Goal: Task Accomplishment & Management: Use online tool/utility

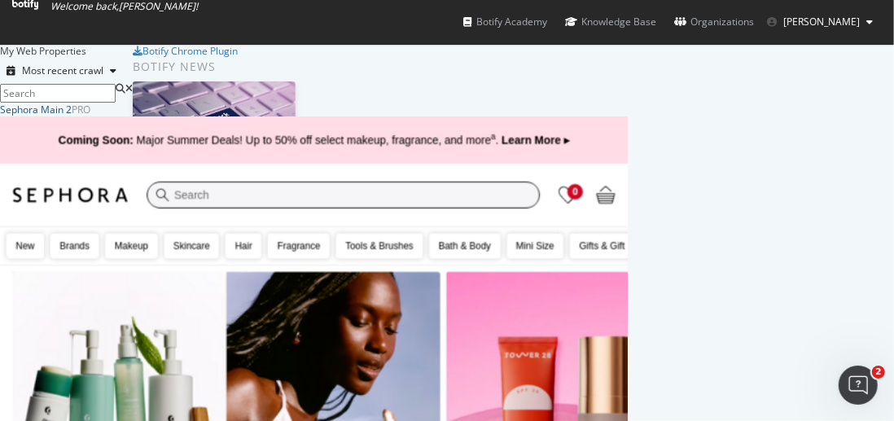
click at [72, 116] on div "Sephora Main 2" at bounding box center [36, 110] width 72 height 14
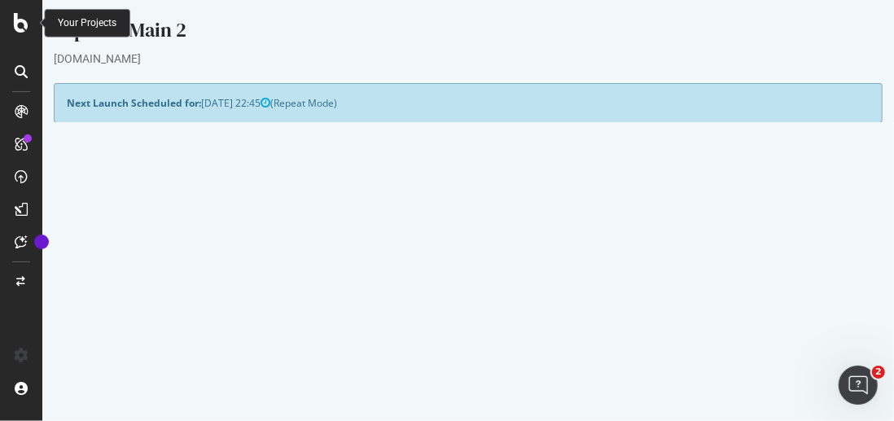
click at [19, 19] on icon at bounding box center [21, 23] width 15 height 20
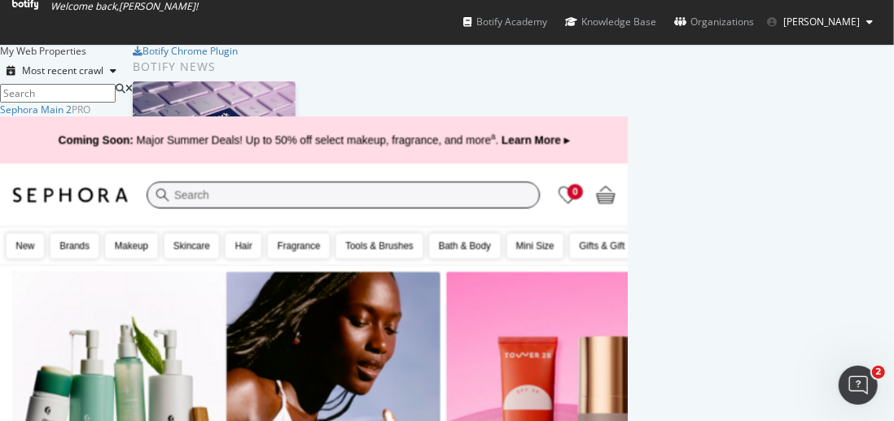
scroll to position [283, 0]
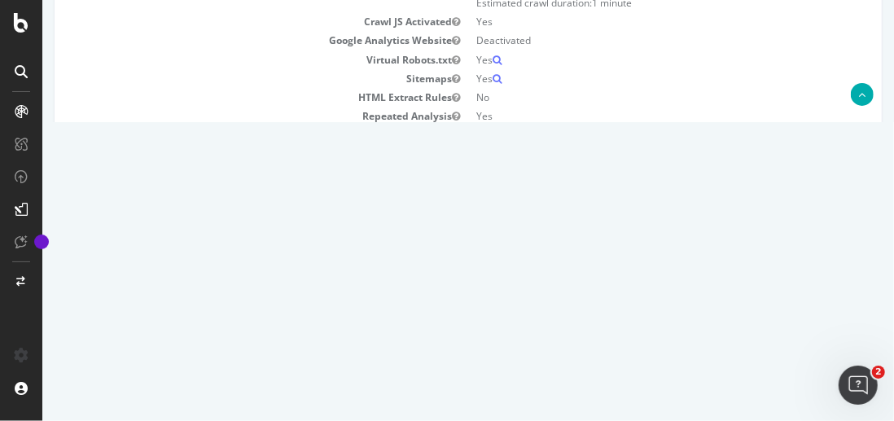
scroll to position [282, 0]
click at [460, 175] on button "Yes! Start Now" at bounding box center [447, 177] width 101 height 26
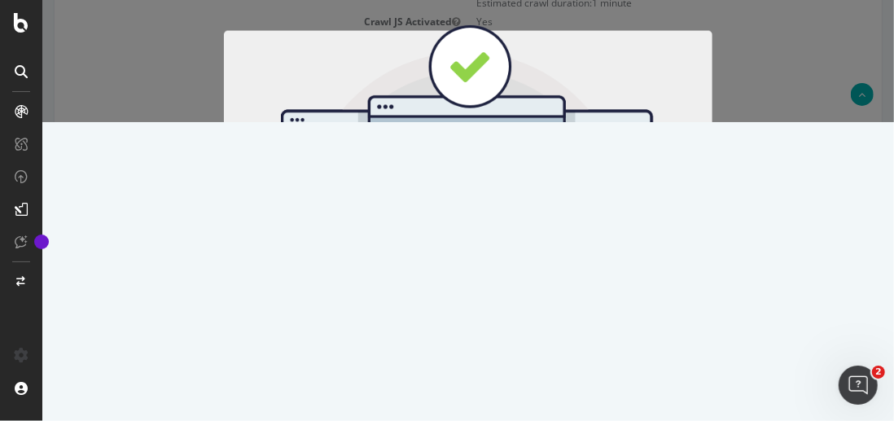
click at [491, 267] on button "Start Now" at bounding box center [498, 270] width 72 height 28
